Goal: Task Accomplishment & Management: Manage account settings

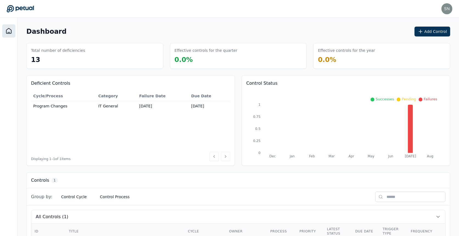
scroll to position [37, 0]
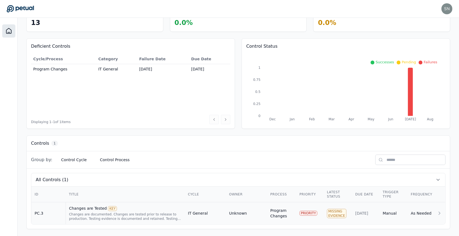
click at [116, 213] on div "Changes are documented. Changes are tested prior to release to production. Test…" at bounding box center [125, 217] width 112 height 9
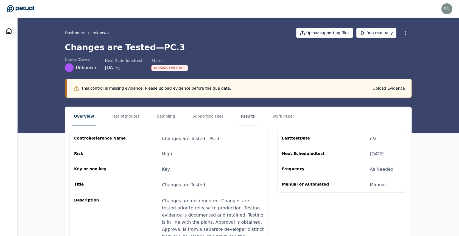
click at [240, 116] on button "Results" at bounding box center [248, 116] width 18 height 19
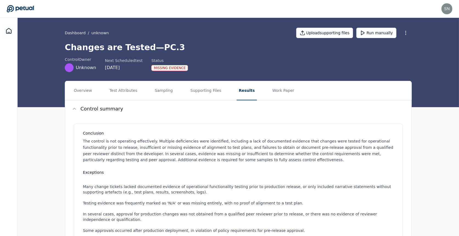
click at [294, 95] on nav "Overview Test Attributes Sampling Supporting Files Results Work Paper" at bounding box center [238, 90] width 347 height 19
click at [282, 90] on button "Work Paper" at bounding box center [283, 90] width 26 height 19
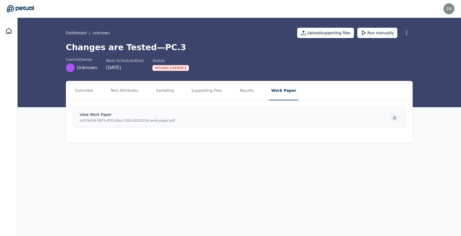
click at [397, 120] on div at bounding box center [394, 117] width 9 height 9
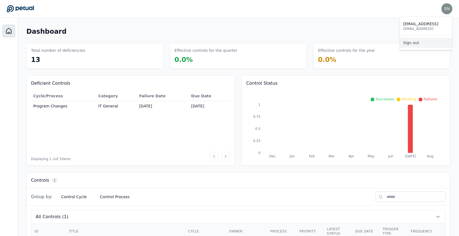
click at [433, 41] on link "Sign out" at bounding box center [426, 43] width 52 height 10
